Goal: Task Accomplishment & Management: Use online tool/utility

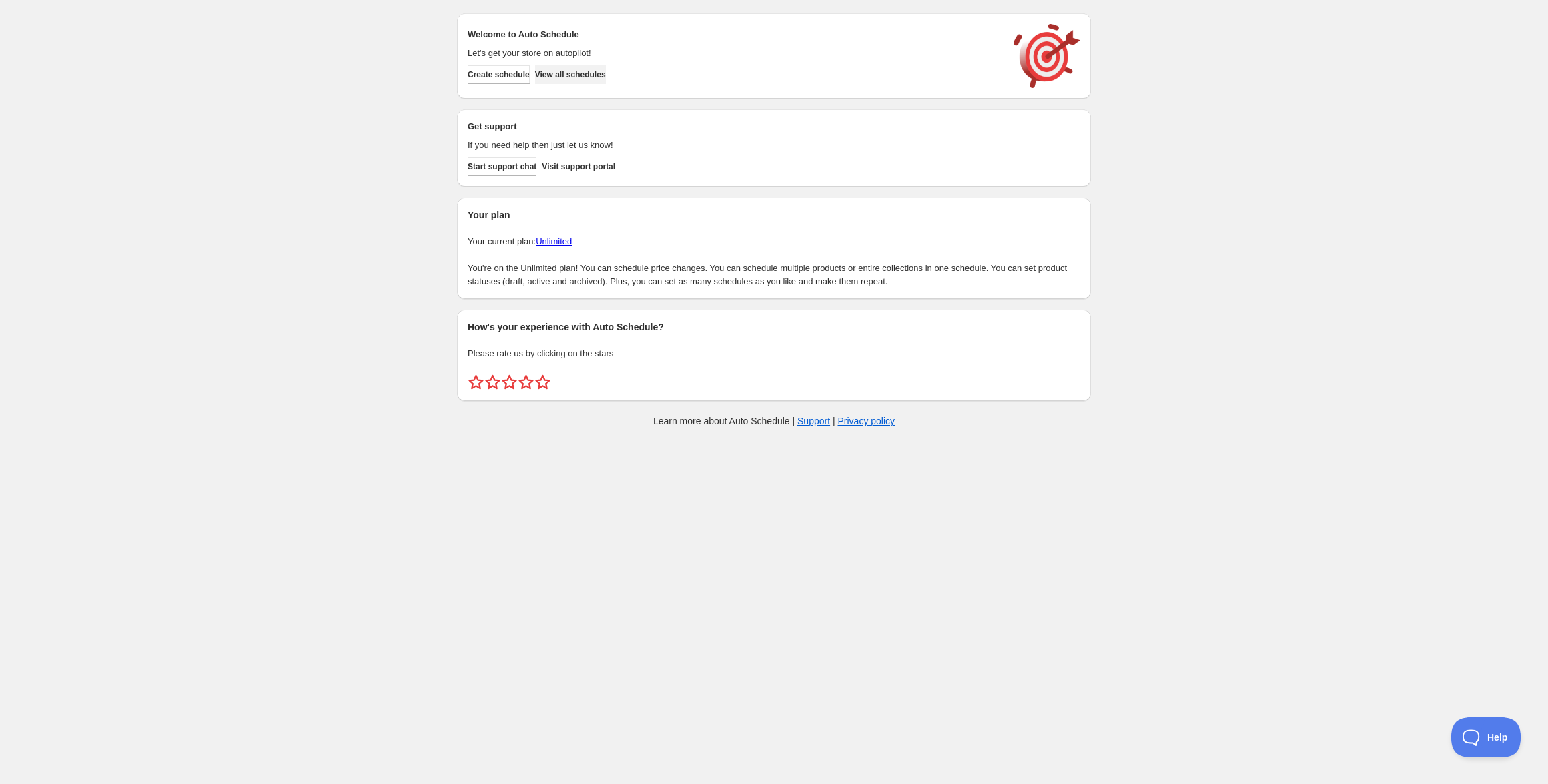
click at [600, 75] on span "View all schedules" at bounding box center [571, 75] width 71 height 11
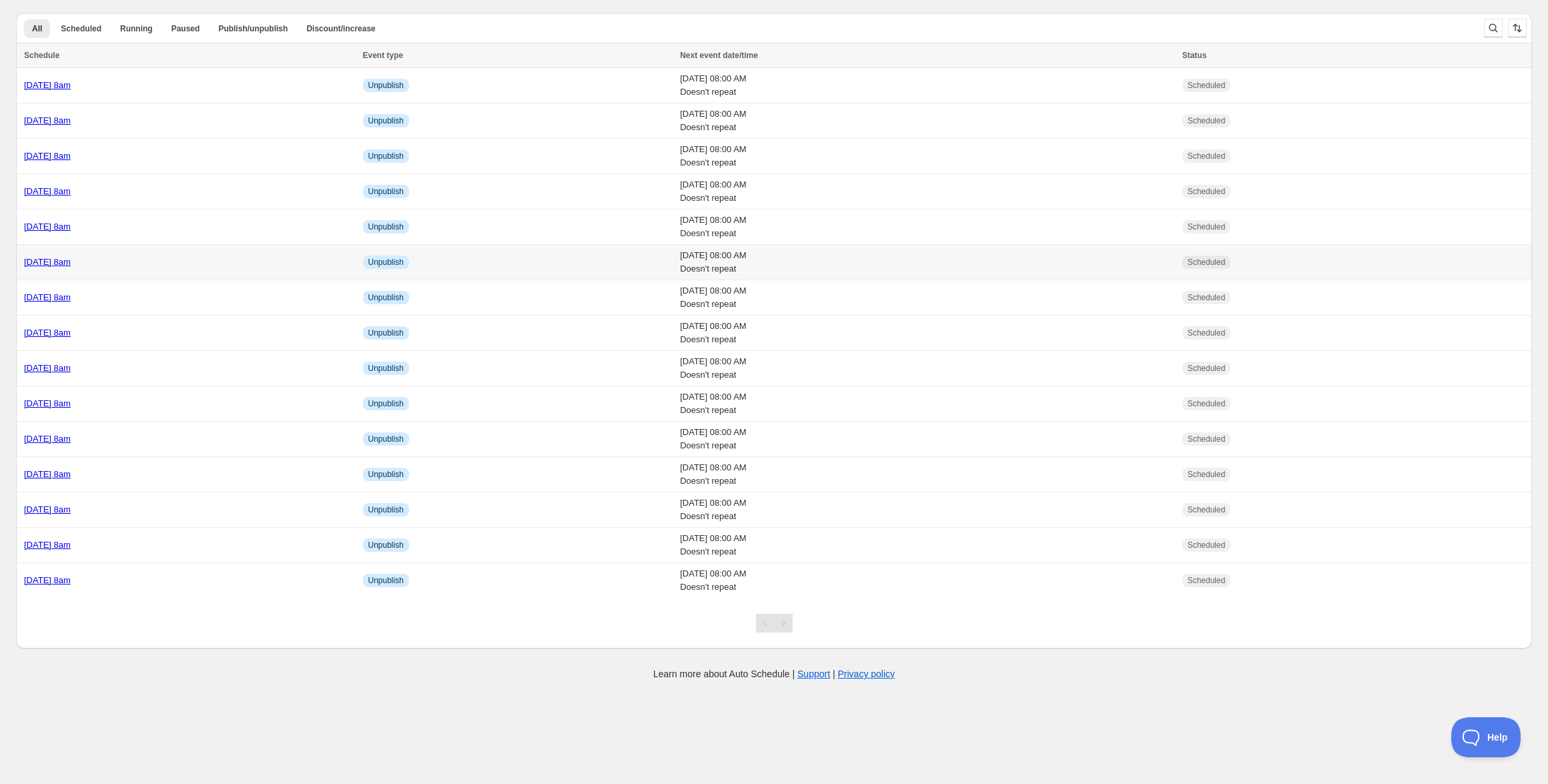
click at [104, 255] on td "[DATE] 8am" at bounding box center [187, 262] width 343 height 35
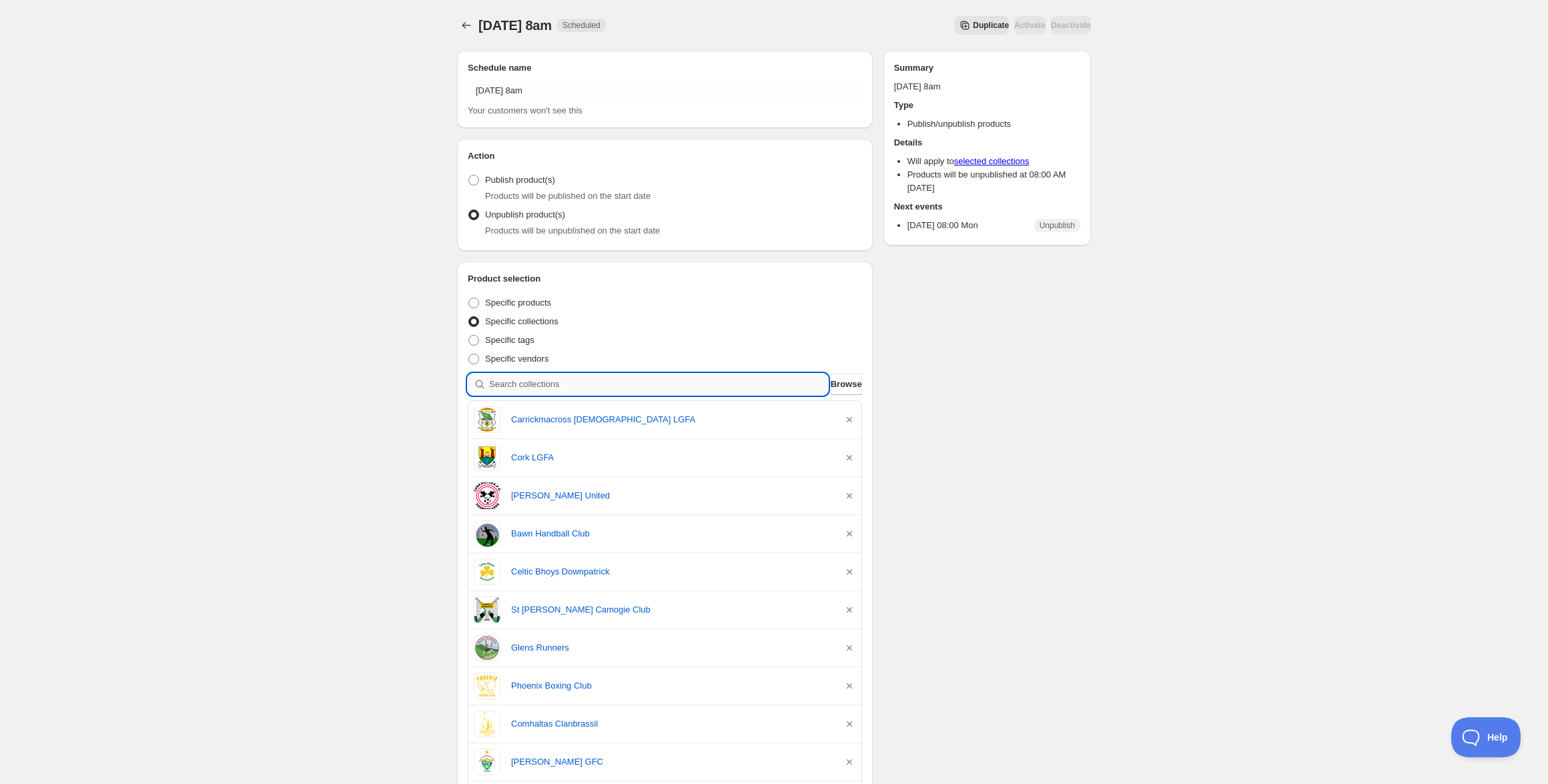
click at [605, 388] on input "search" at bounding box center [658, 384] width 339 height 21
paste input "St Marys PS Newcastle Students"
type input "St Marys PS Newcastle Students"
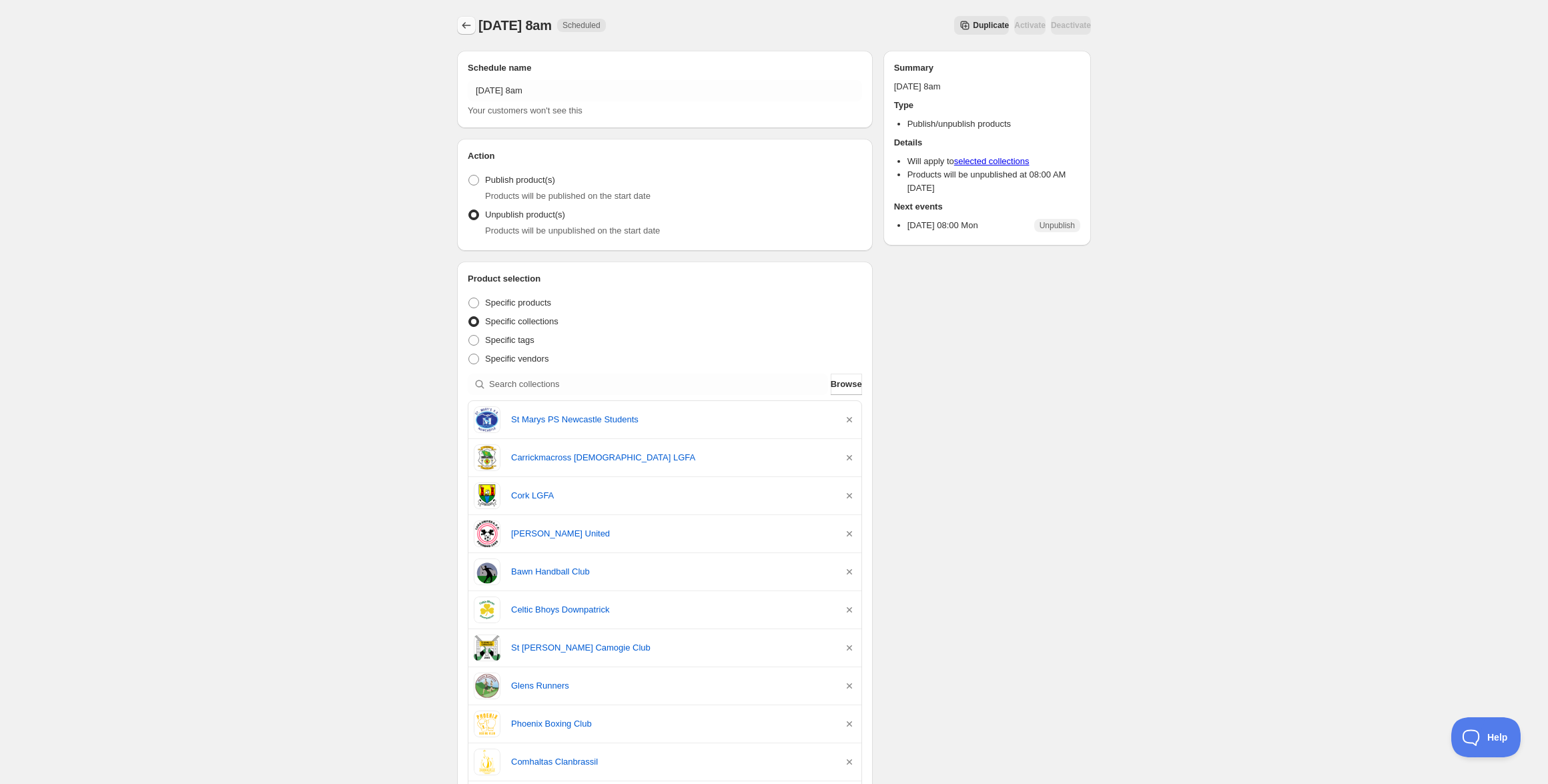
click at [462, 23] on icon "Schedules" at bounding box center [466, 25] width 13 height 13
